Goal: Task Accomplishment & Management: Complete application form

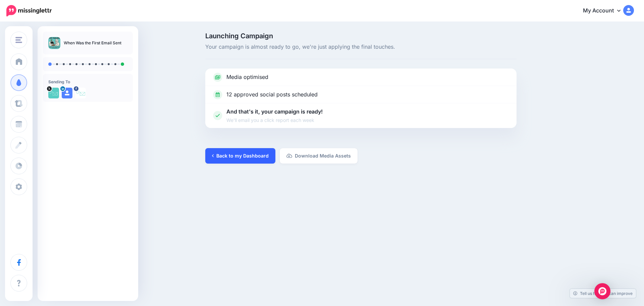
click at [250, 161] on link "Back to my Dashboard" at bounding box center [240, 155] width 70 height 15
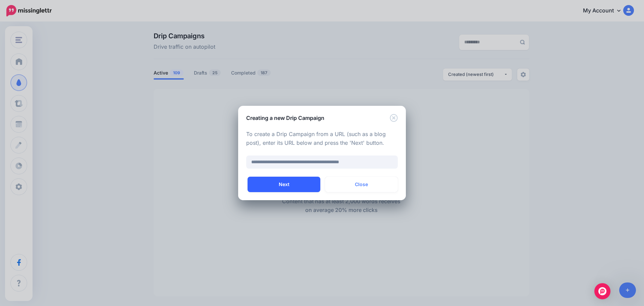
type input "**********"
click at [300, 187] on button "Next" at bounding box center [283, 183] width 73 height 15
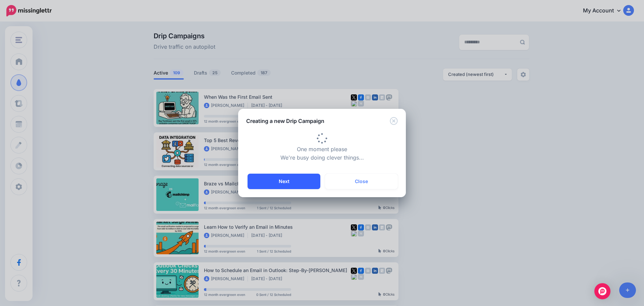
type input "**********"
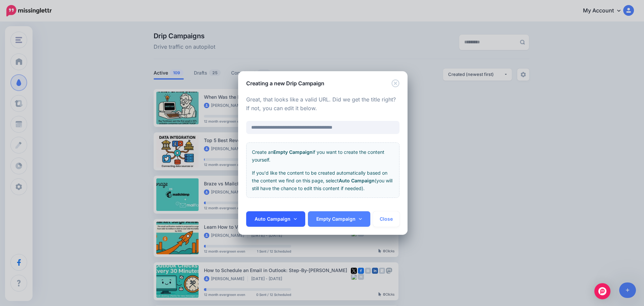
click at [280, 214] on link "Auto Campaign" at bounding box center [275, 218] width 59 height 15
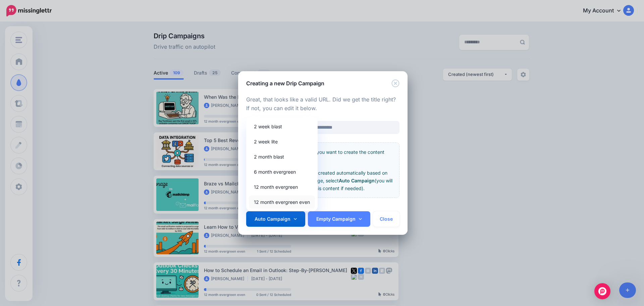
click at [274, 200] on link "12 month evergreen even" at bounding box center [282, 201] width 66 height 13
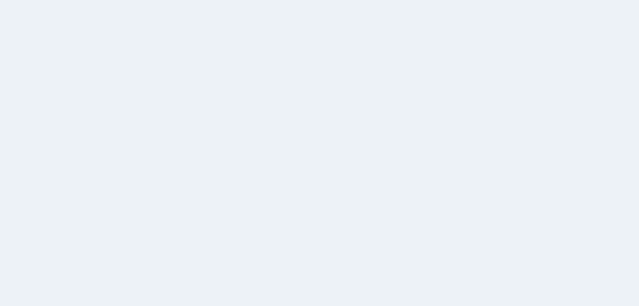
click at [328, 191] on h5 "PRO TIP" at bounding box center [339, 191] width 126 height 5
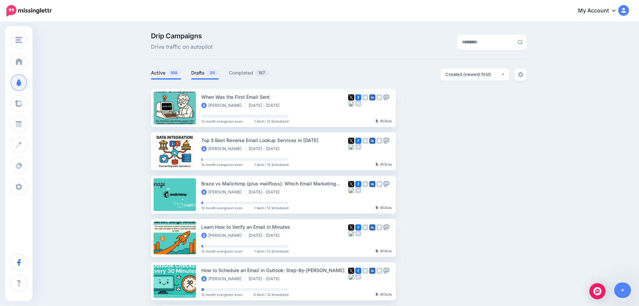
click at [200, 79] on span at bounding box center [204, 78] width 27 height 1
click at [200, 74] on link "Drafts 26" at bounding box center [204, 73] width 27 height 8
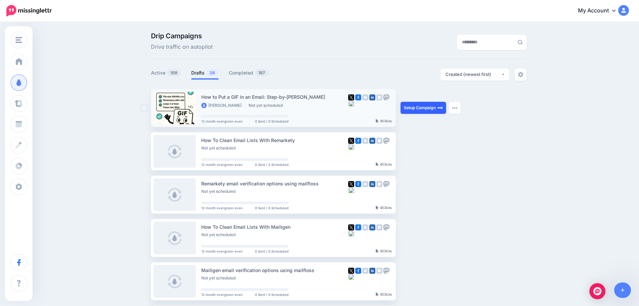
click at [421, 109] on link "Setup Campaign" at bounding box center [423, 108] width 46 height 12
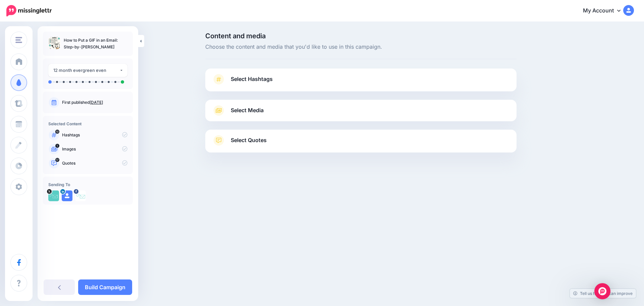
click at [253, 80] on span "Select Hashtags" at bounding box center [252, 78] width 42 height 9
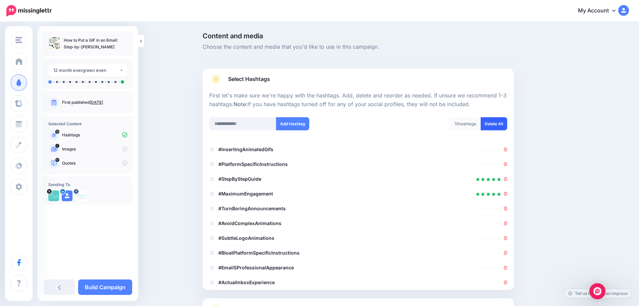
click at [495, 121] on link "Delete All" at bounding box center [494, 123] width 26 height 13
click at [380, 80] on link "Select Hashtags" at bounding box center [358, 82] width 298 height 17
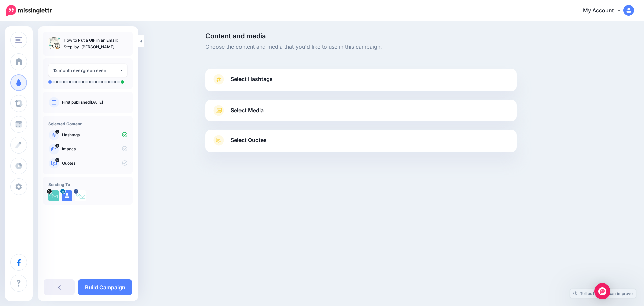
click at [324, 105] on link "Select Media" at bounding box center [361, 110] width 298 height 11
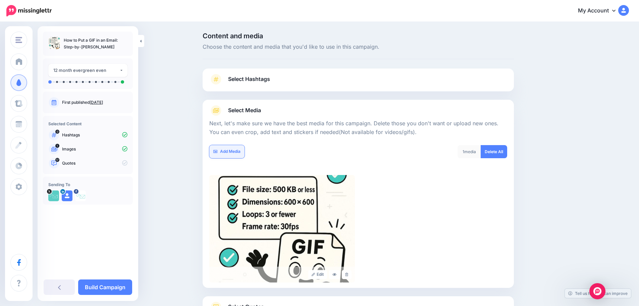
click at [238, 150] on link "Add Media" at bounding box center [226, 151] width 35 height 13
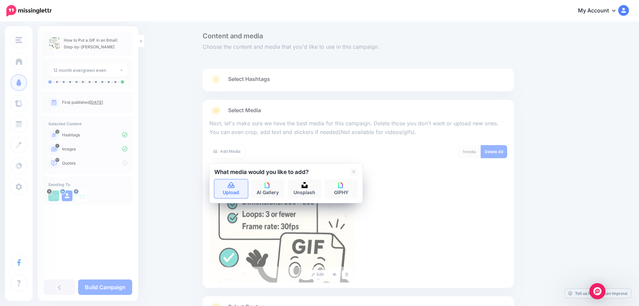
click at [238, 184] on link "Upload" at bounding box center [231, 188] width 34 height 19
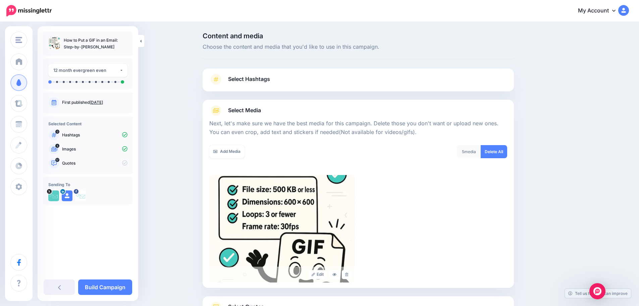
click at [289, 116] on div at bounding box center [358, 117] width 298 height 3
click at [260, 106] on span "Select Media" at bounding box center [244, 110] width 33 height 9
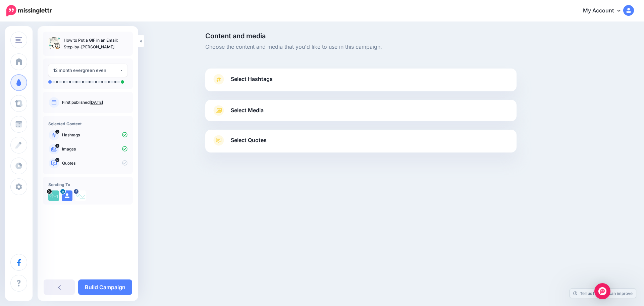
click at [266, 146] on link "Select Quotes" at bounding box center [361, 143] width 298 height 17
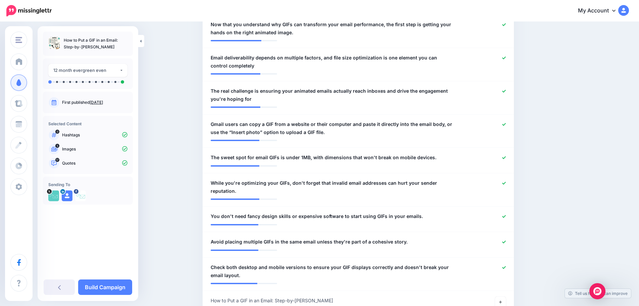
scroll to position [503, 0]
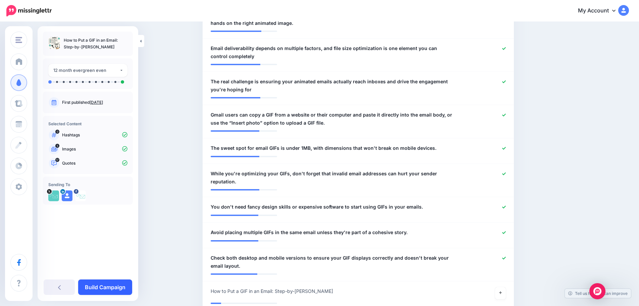
click at [119, 291] on link "Build Campaign" at bounding box center [105, 286] width 54 height 15
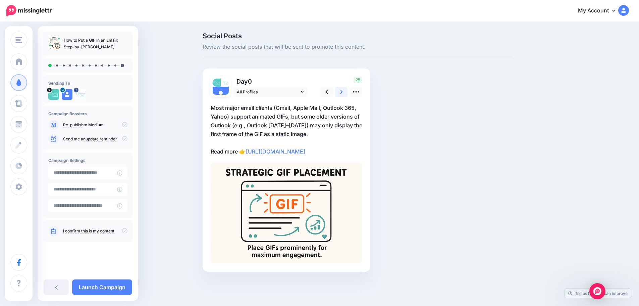
click at [347, 95] on link at bounding box center [341, 92] width 13 height 10
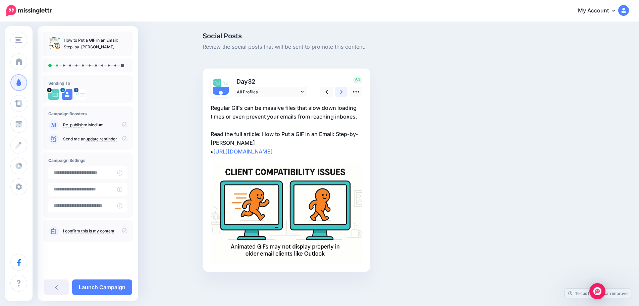
click at [347, 95] on link at bounding box center [341, 92] width 13 height 10
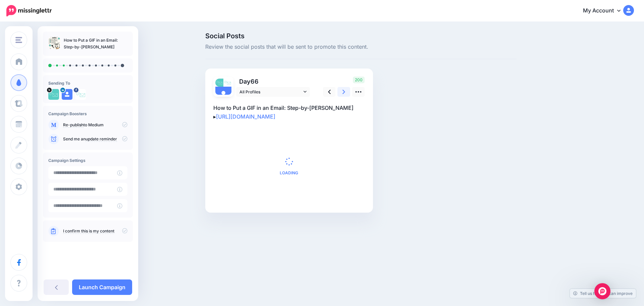
click at [347, 95] on link at bounding box center [343, 92] width 13 height 10
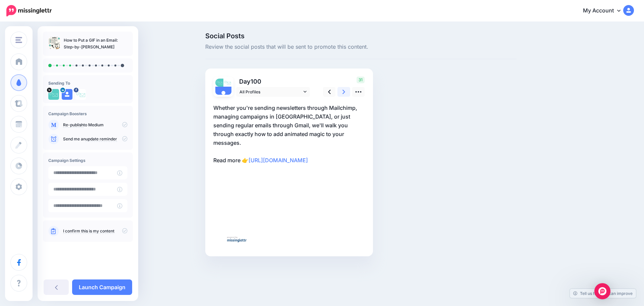
click at [347, 95] on link at bounding box center [343, 92] width 13 height 10
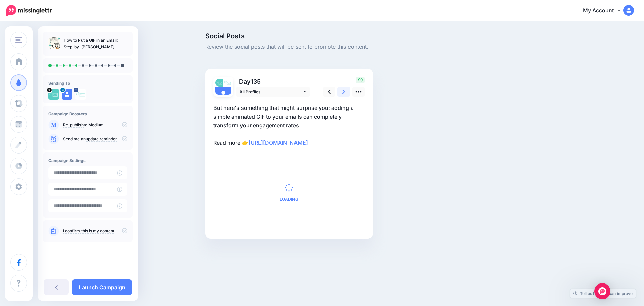
click at [347, 95] on link at bounding box center [343, 92] width 13 height 10
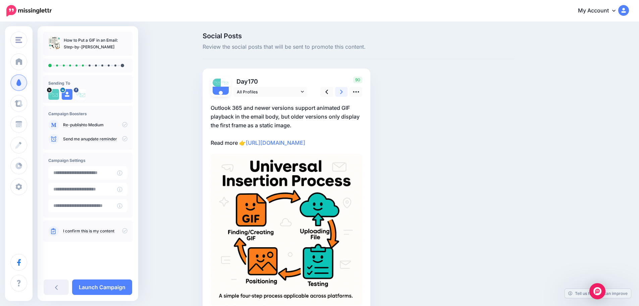
click at [346, 95] on link at bounding box center [341, 92] width 13 height 10
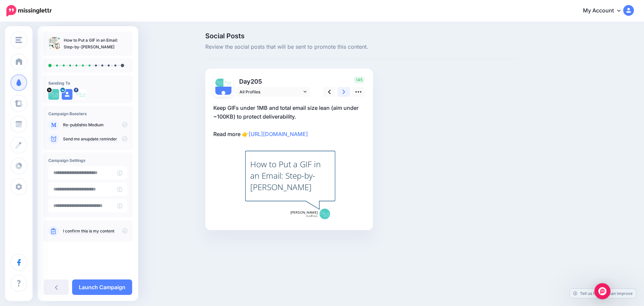
click at [346, 95] on link at bounding box center [343, 92] width 13 height 10
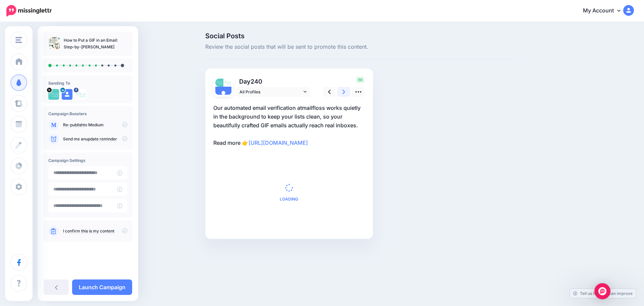
click at [346, 95] on link at bounding box center [343, 92] width 13 height 10
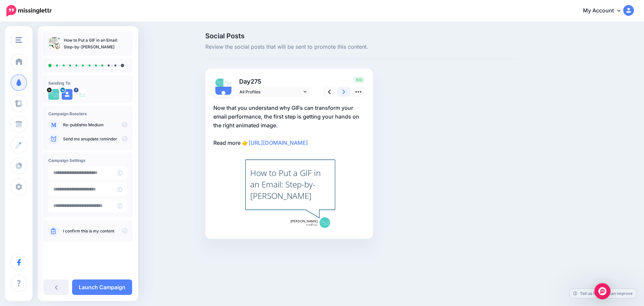
click at [346, 95] on link at bounding box center [343, 92] width 13 height 10
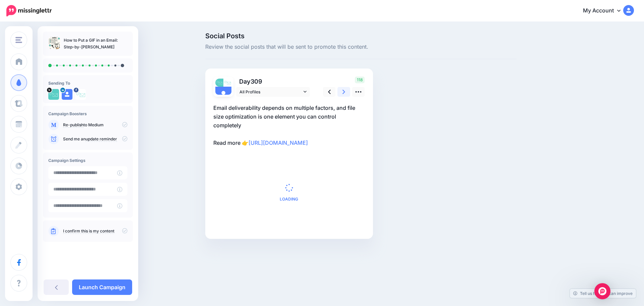
click at [346, 95] on link at bounding box center [343, 92] width 13 height 10
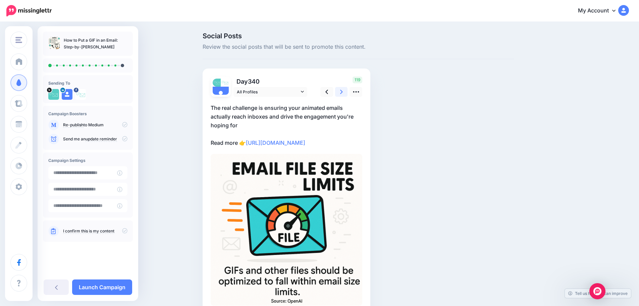
click at [346, 95] on link at bounding box center [341, 92] width 13 height 10
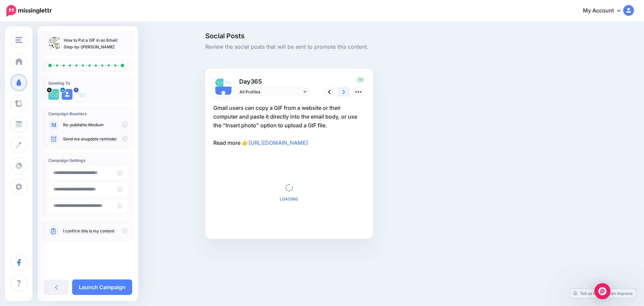
click at [346, 95] on link at bounding box center [343, 92] width 13 height 10
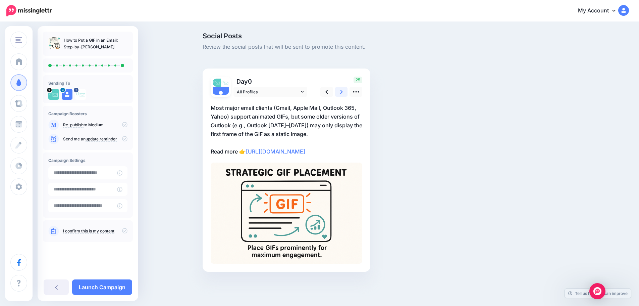
scroll to position [22, 0]
click at [348, 87] on link at bounding box center [341, 92] width 13 height 10
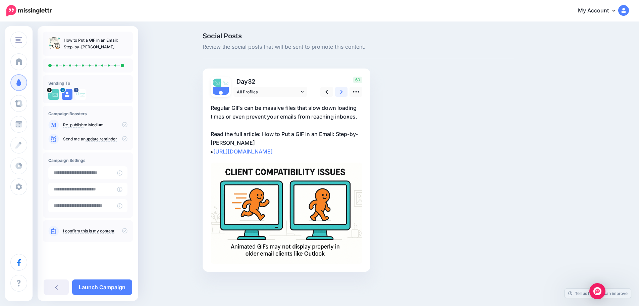
click at [347, 87] on link at bounding box center [341, 92] width 13 height 10
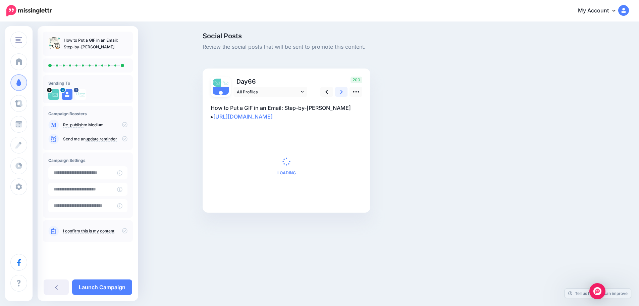
scroll to position [0, 0]
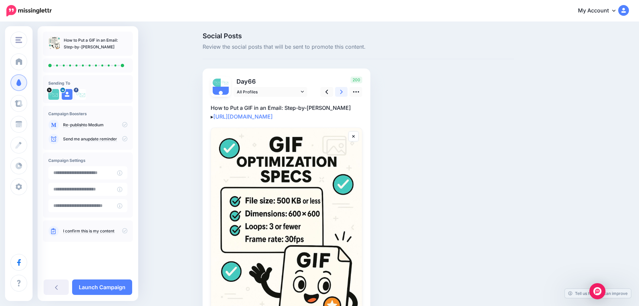
click at [345, 90] on link at bounding box center [341, 92] width 13 height 10
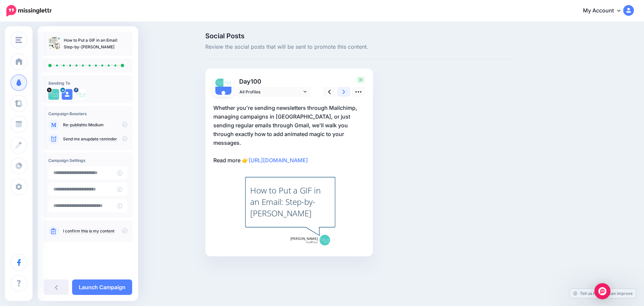
click at [345, 90] on link at bounding box center [343, 92] width 13 height 10
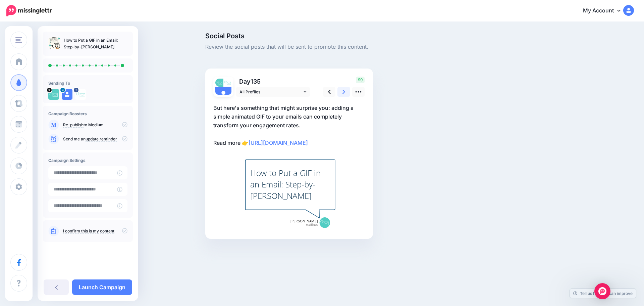
click at [345, 90] on link at bounding box center [343, 92] width 13 height 10
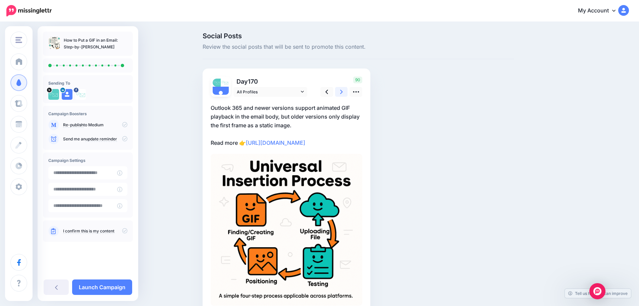
click at [345, 90] on link at bounding box center [341, 92] width 13 height 10
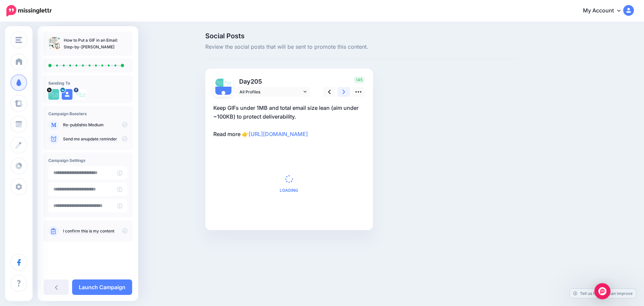
click at [345, 90] on link at bounding box center [343, 92] width 13 height 10
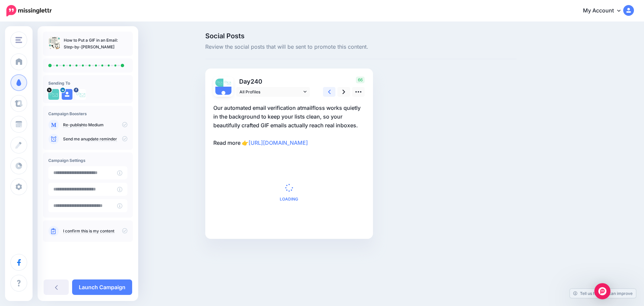
click at [332, 93] on link at bounding box center [329, 92] width 13 height 10
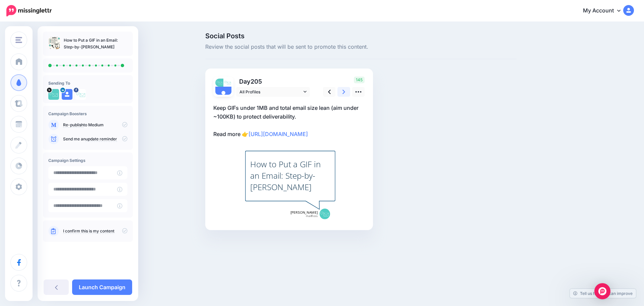
click at [342, 93] on icon at bounding box center [343, 91] width 3 height 7
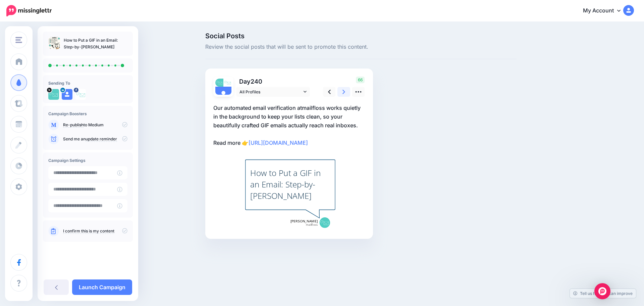
click at [342, 93] on icon at bounding box center [343, 91] width 3 height 7
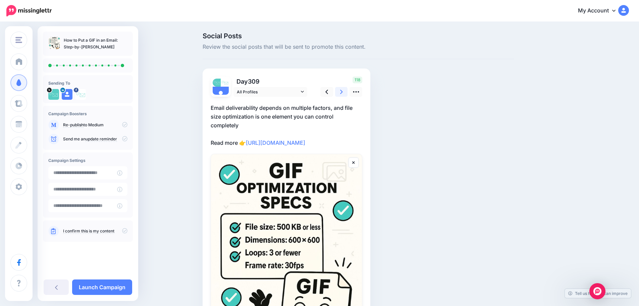
click at [342, 93] on icon at bounding box center [341, 91] width 3 height 7
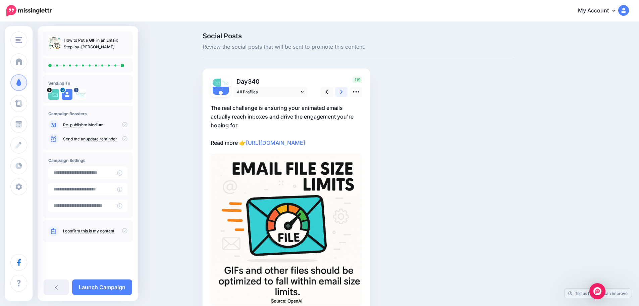
click at [342, 93] on icon at bounding box center [341, 91] width 3 height 7
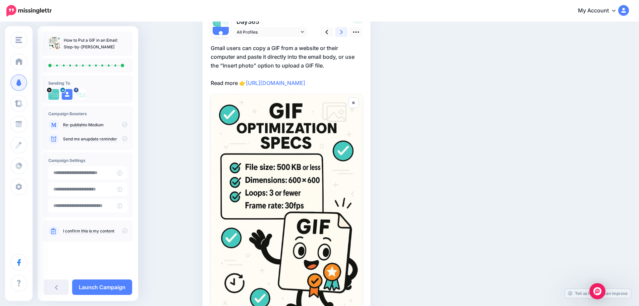
scroll to position [101, 0]
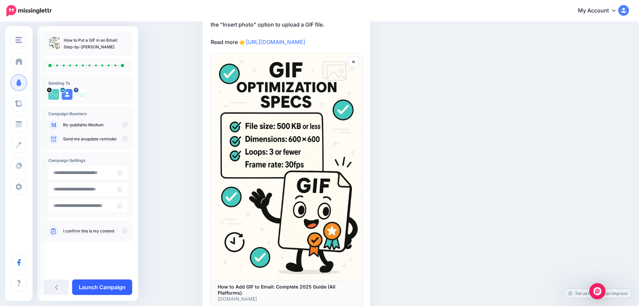
click at [104, 287] on link "Launch Campaign" at bounding box center [102, 286] width 60 height 15
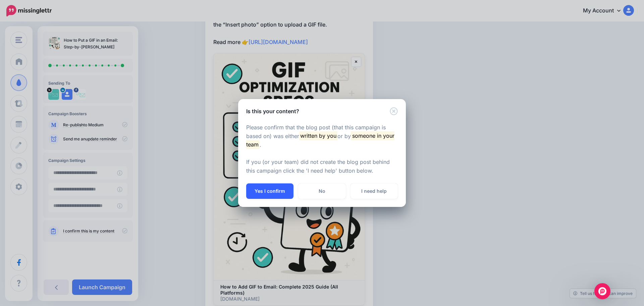
click at [263, 188] on button "Yes I confirm" at bounding box center [269, 190] width 47 height 15
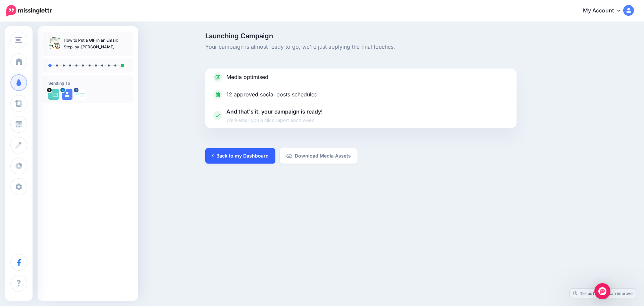
click at [227, 158] on link "Back to my Dashboard" at bounding box center [240, 155] width 70 height 15
